Goal: Navigation & Orientation: Find specific page/section

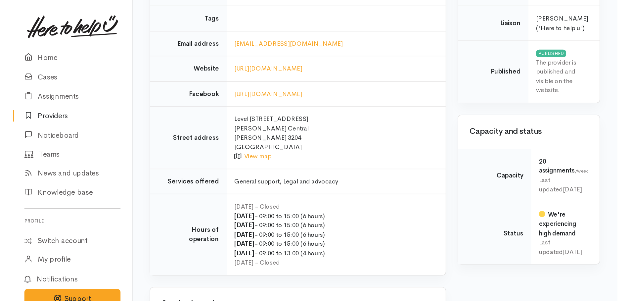
scroll to position [192, 0]
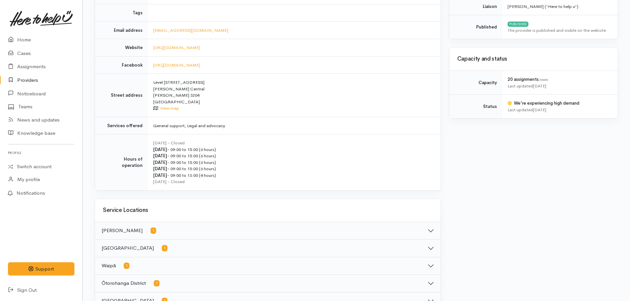
click at [51, 23] on img at bounding box center [41, 19] width 63 height 16
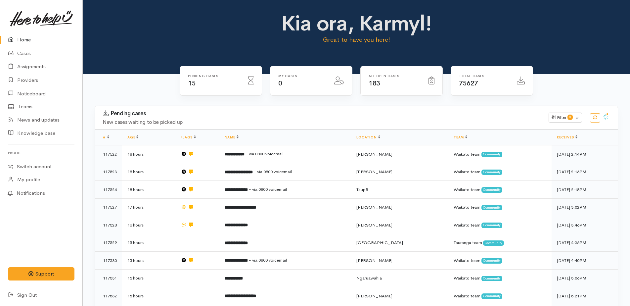
click at [22, 38] on link "Home" at bounding box center [41, 40] width 82 height 14
